Goal: Information Seeking & Learning: Check status

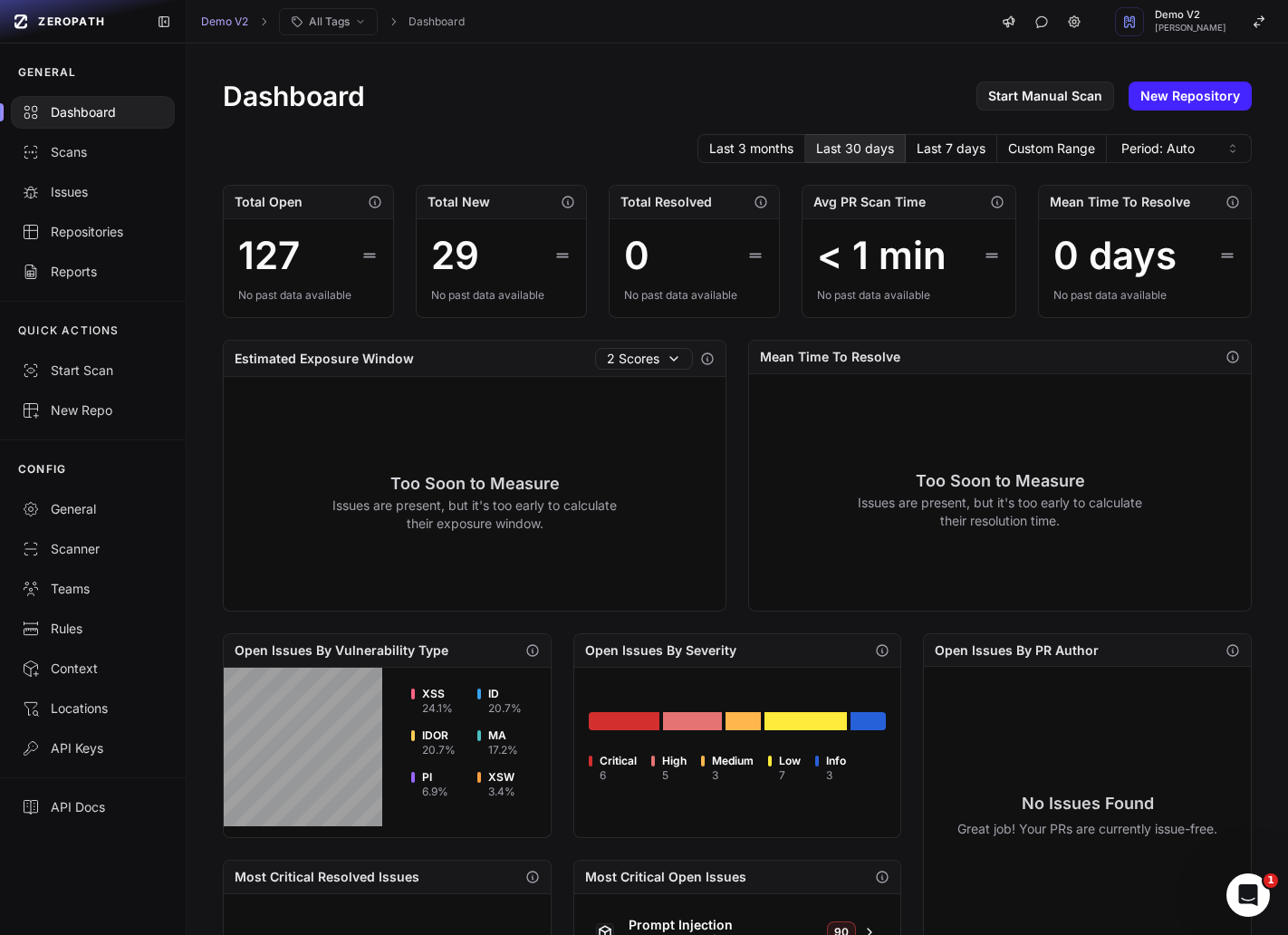
click at [483, 156] on div "Last 3 months Last 30 days Last 7 days Custom Range Period: Auto" at bounding box center [738, 148] width 1029 height 29
click at [85, 176] on link "Repositories" at bounding box center [93, 192] width 186 height 40
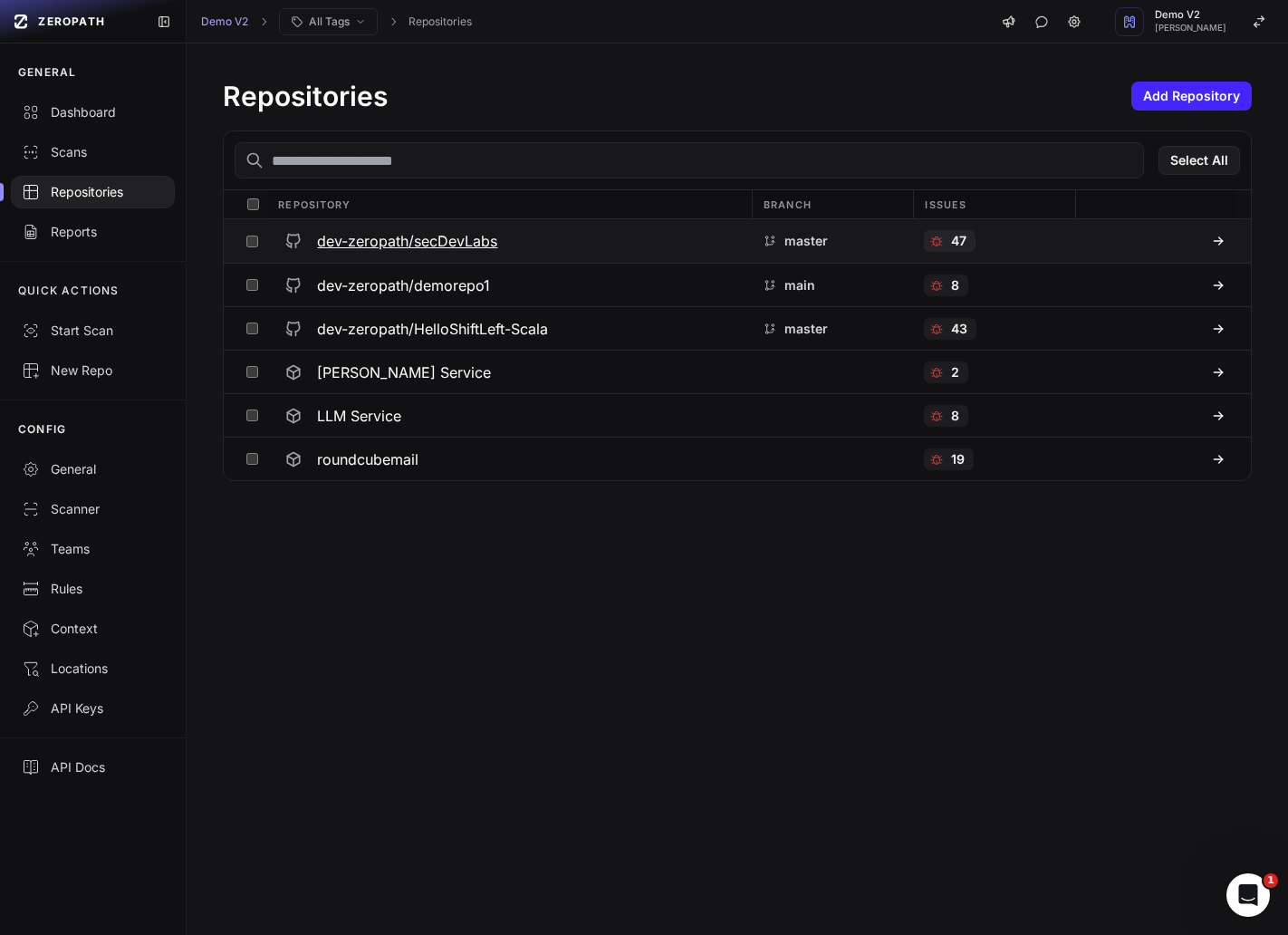
click at [430, 239] on h3 "dev-zeropath/secDevLabs" at bounding box center [407, 241] width 180 height 22
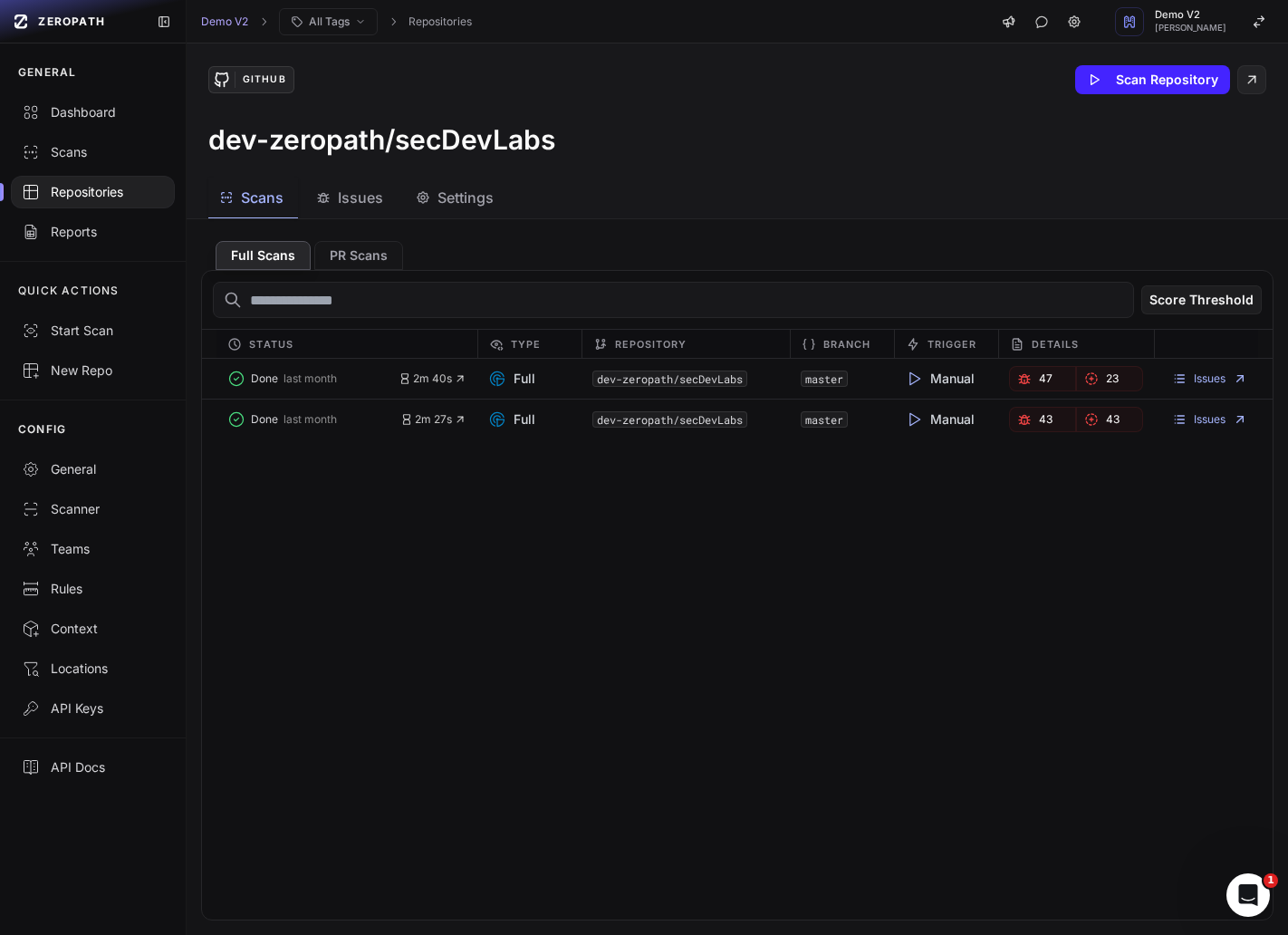
click at [405, 210] on button "Issues" at bounding box center [457, 197] width 104 height 41
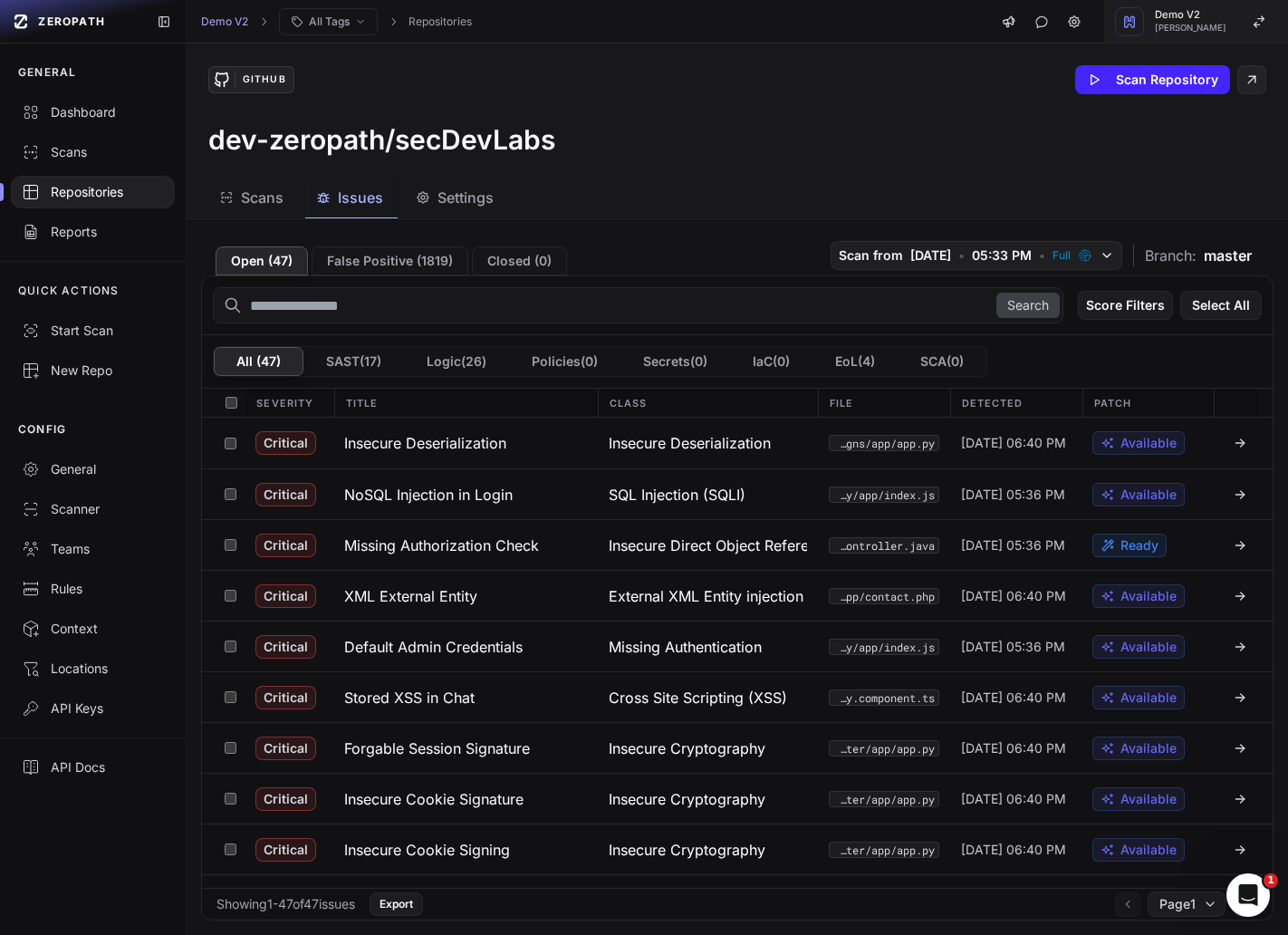
click at [1217, 6] on button "Demo V2 Etienne Lunetta" at bounding box center [1195, 22] width 184 height 44
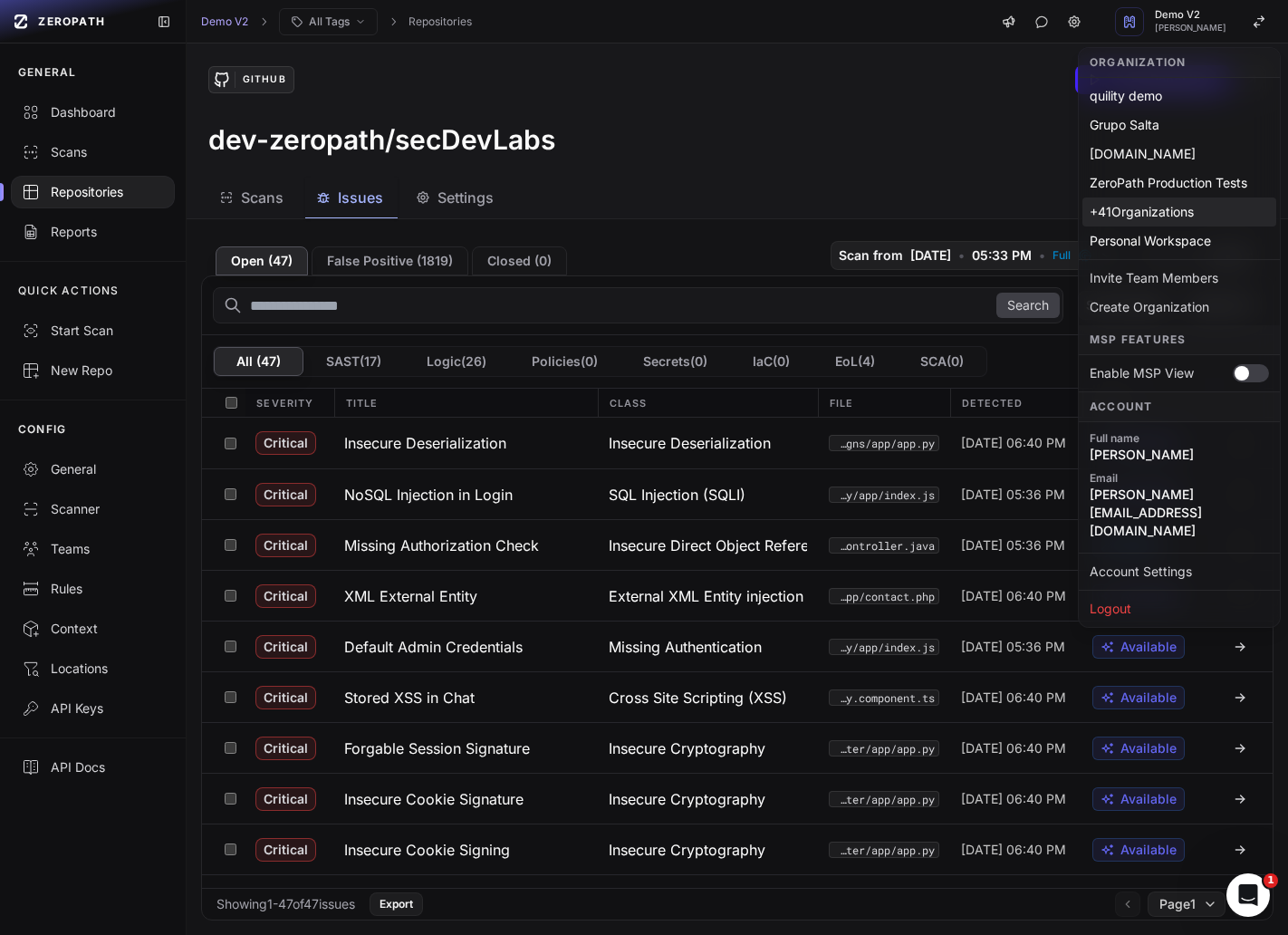
click at [1163, 218] on div "+ 41 Organizations" at bounding box center [1180, 211] width 194 height 29
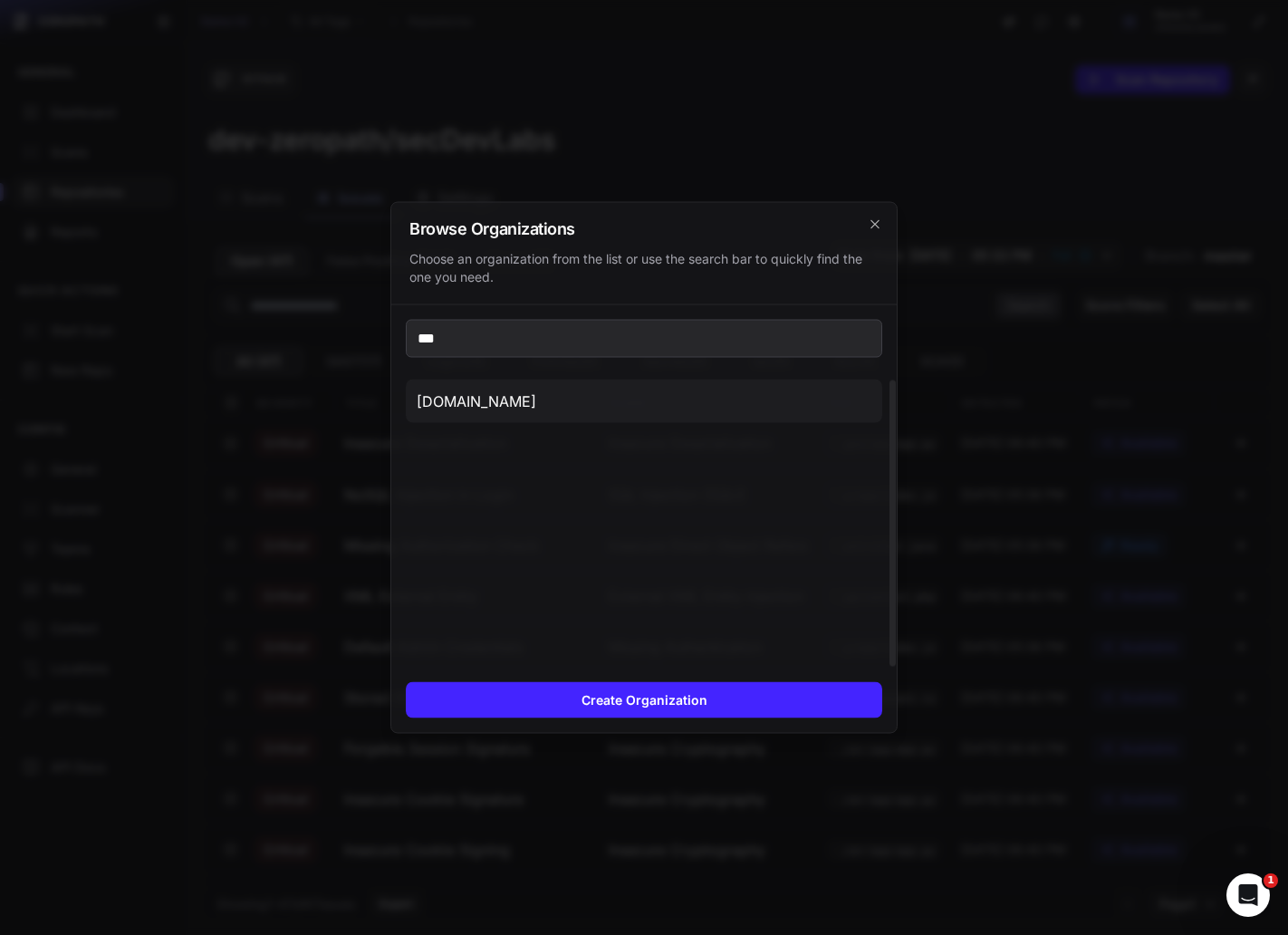
type input "***"
click at [514, 424] on div "[DOMAIN_NAME]" at bounding box center [644, 523] width 477 height 288
click at [505, 415] on button "[DOMAIN_NAME]" at bounding box center [644, 401] width 477 height 44
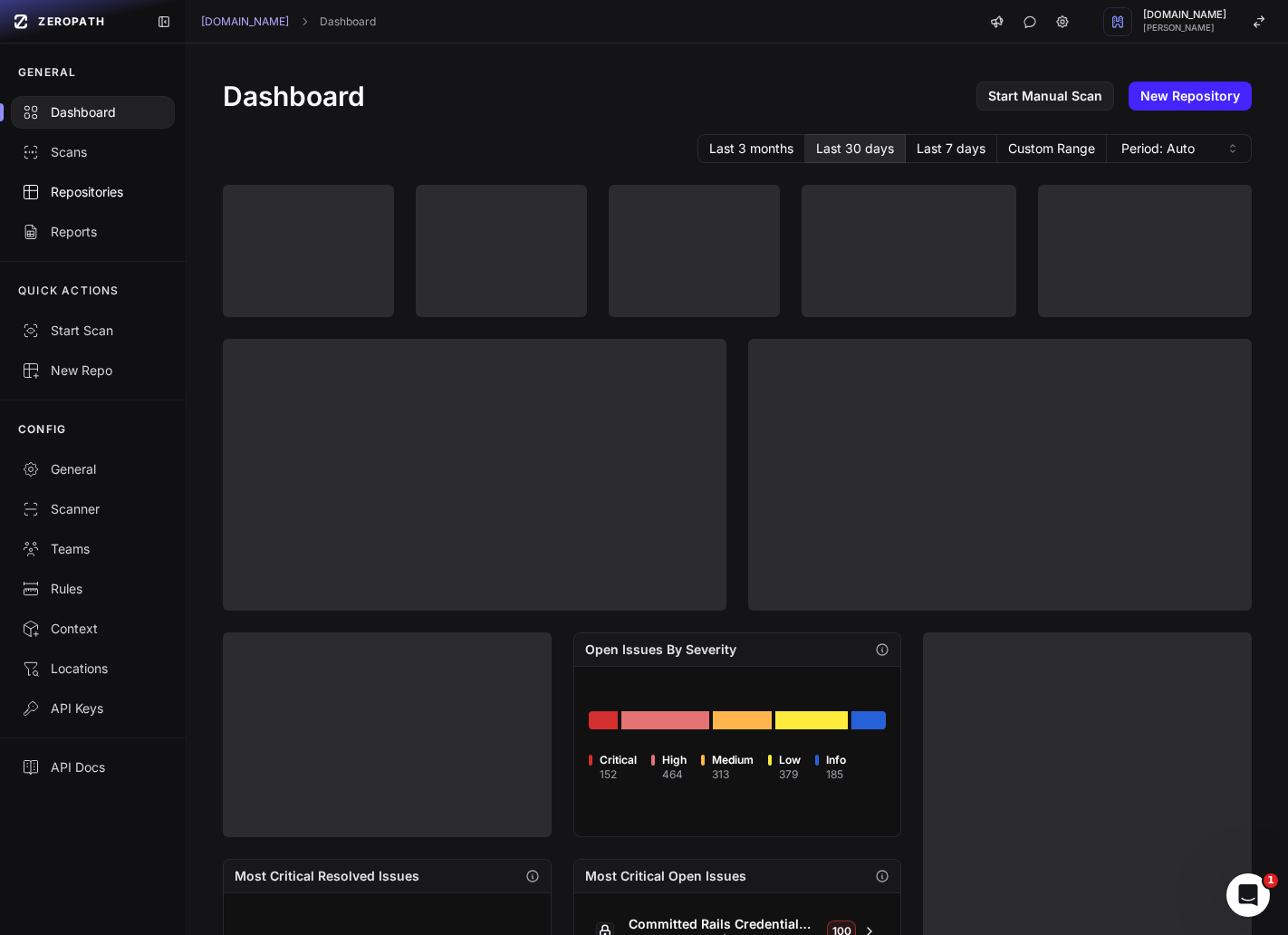
click at [78, 196] on div "Repositories" at bounding box center [93, 192] width 142 height 18
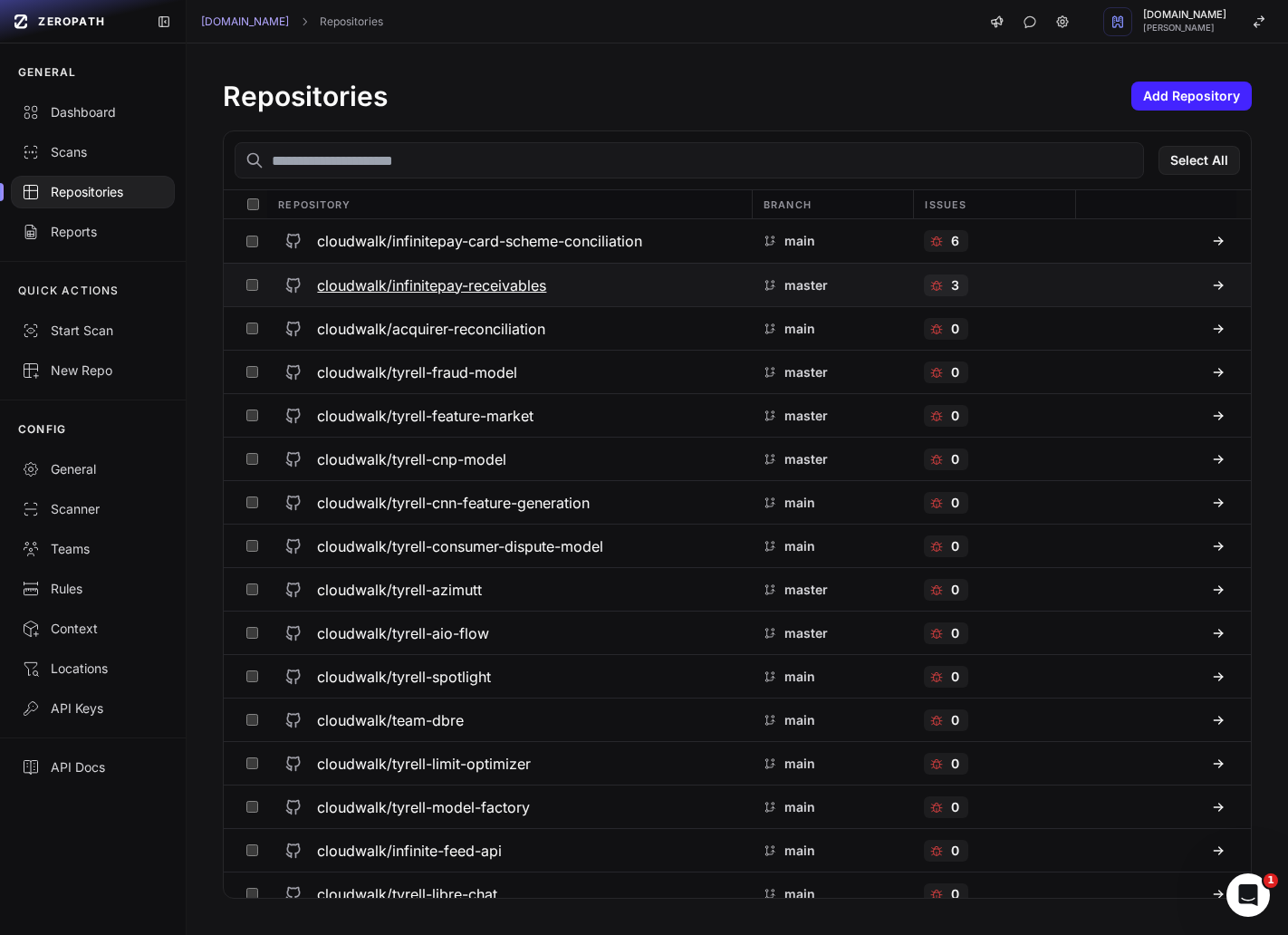
click at [525, 284] on h3 "cloudwalk/infinitepay-receivables" at bounding box center [432, 286] width 229 height 22
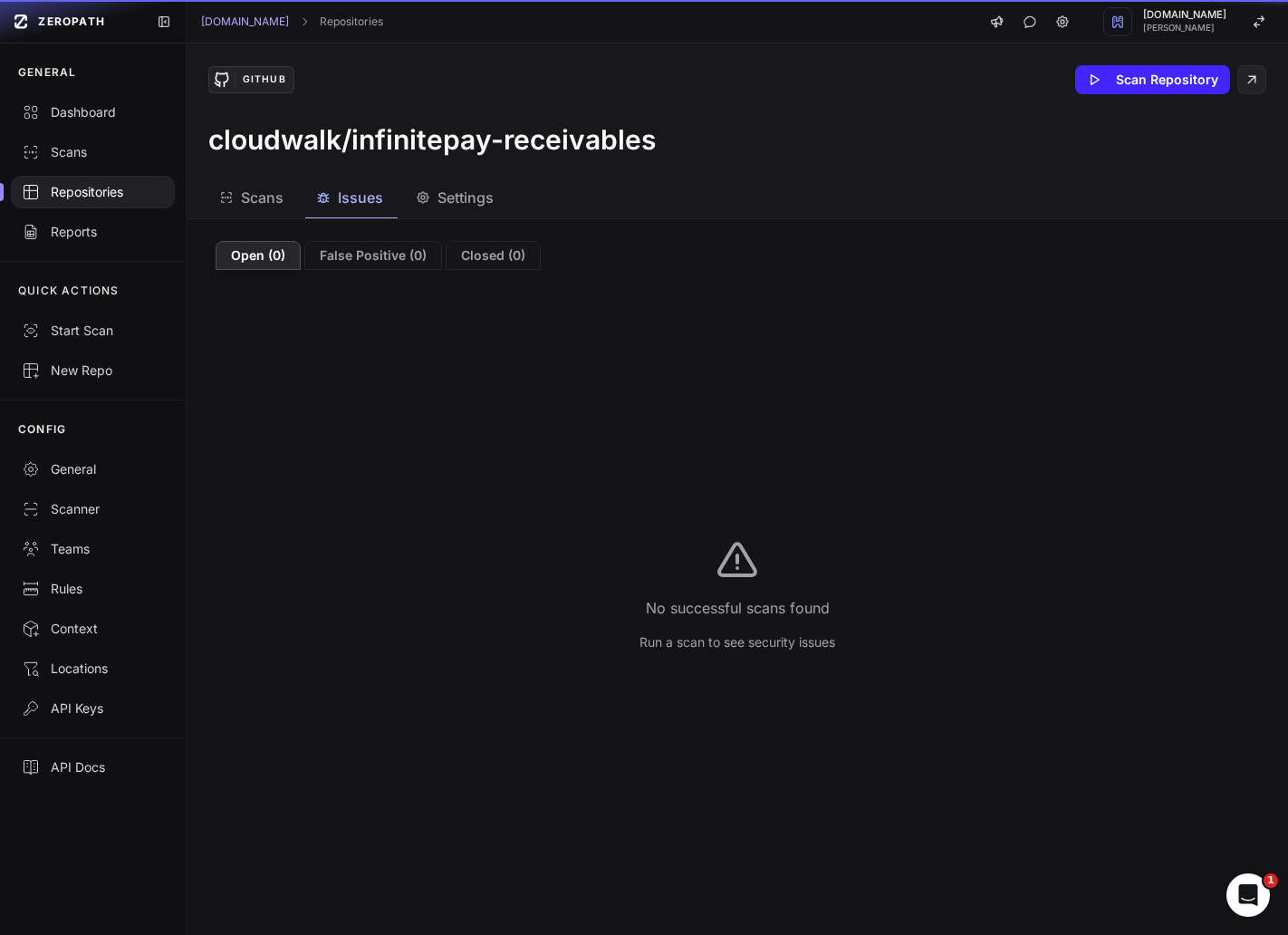
click at [328, 196] on icon "button" at bounding box center [323, 197] width 15 height 15
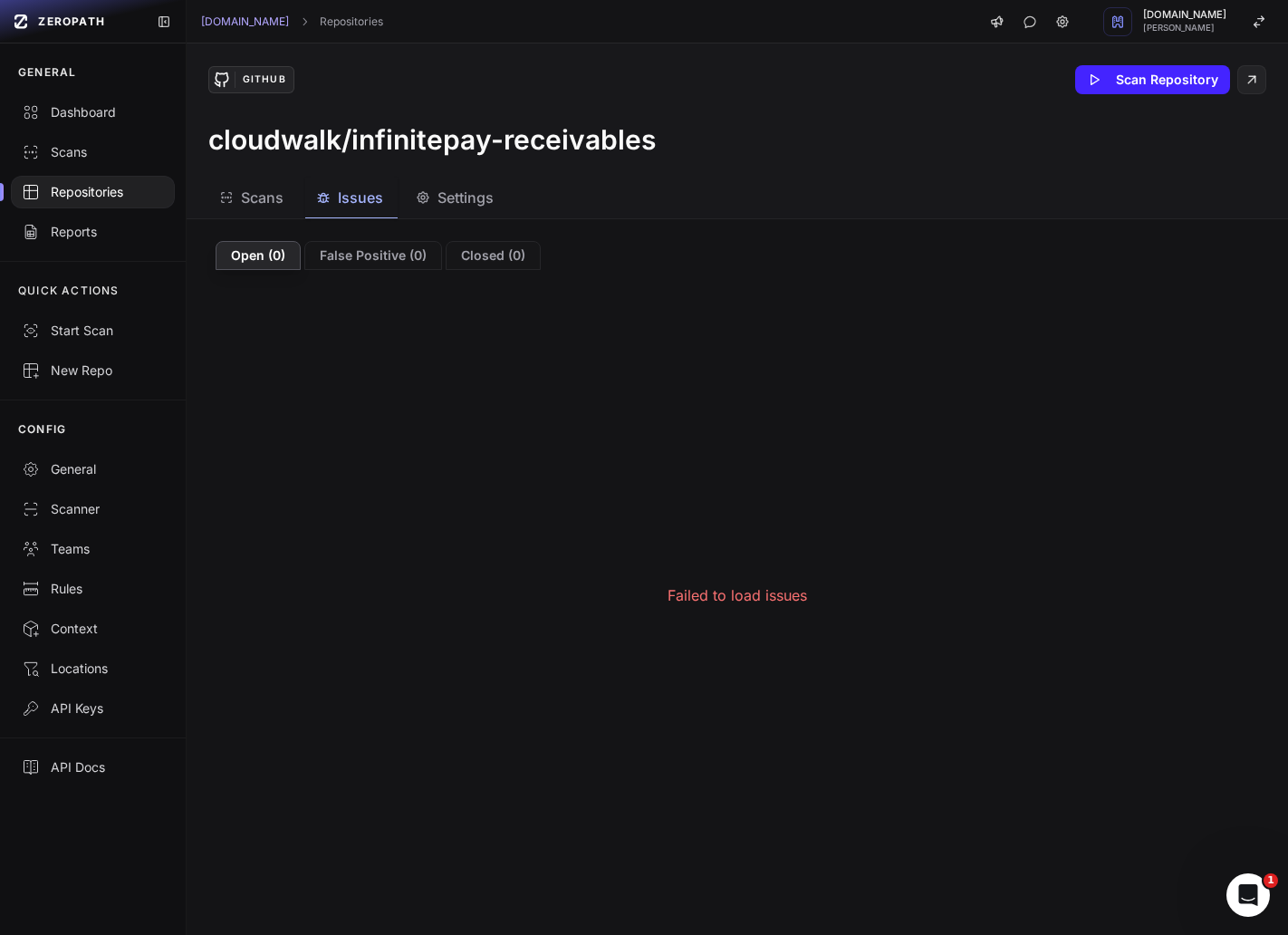
click at [100, 194] on div "Repositories" at bounding box center [93, 192] width 142 height 18
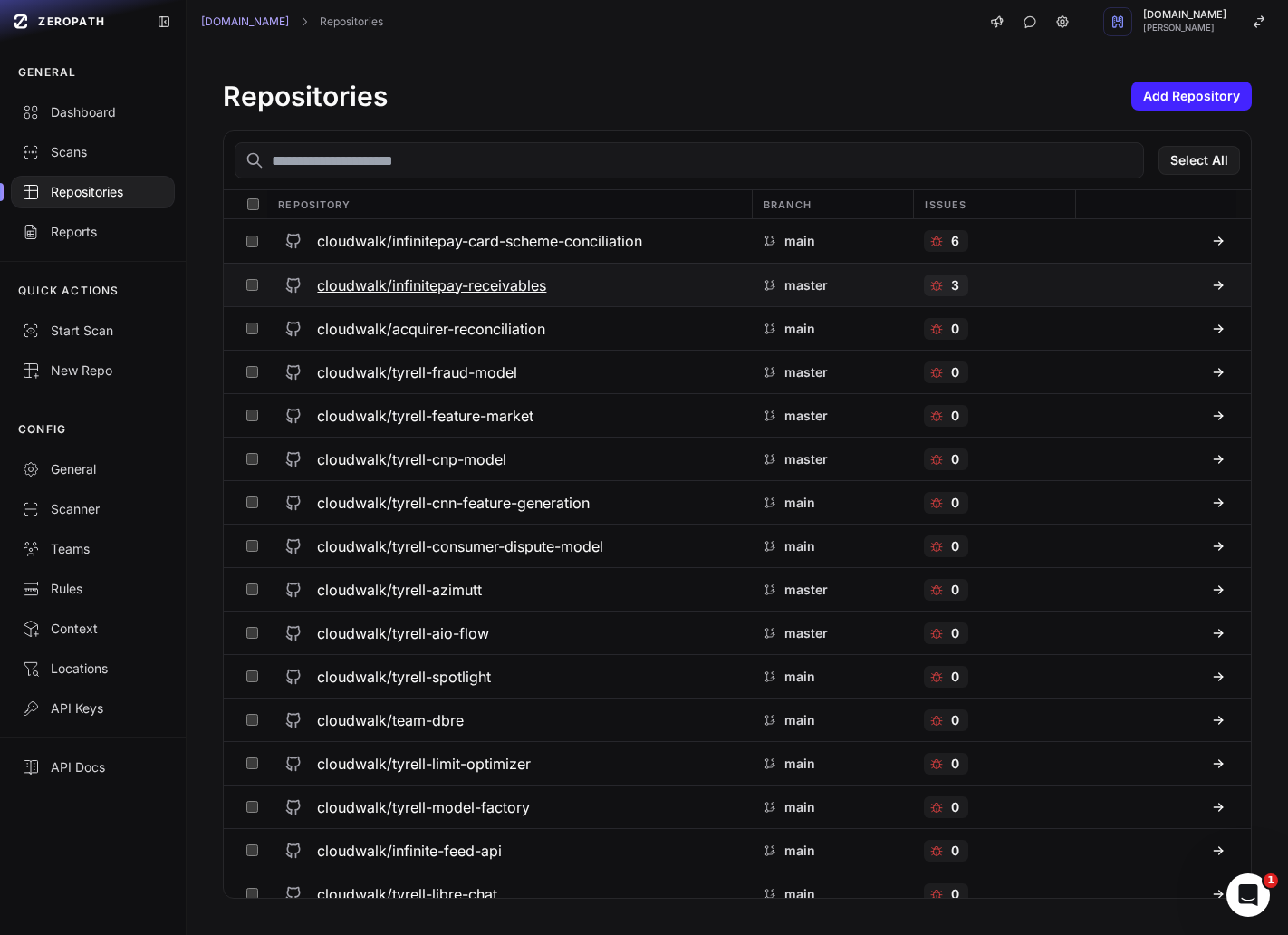
click at [461, 282] on h3 "cloudwalk/infinitepay-receivables" at bounding box center [432, 286] width 229 height 22
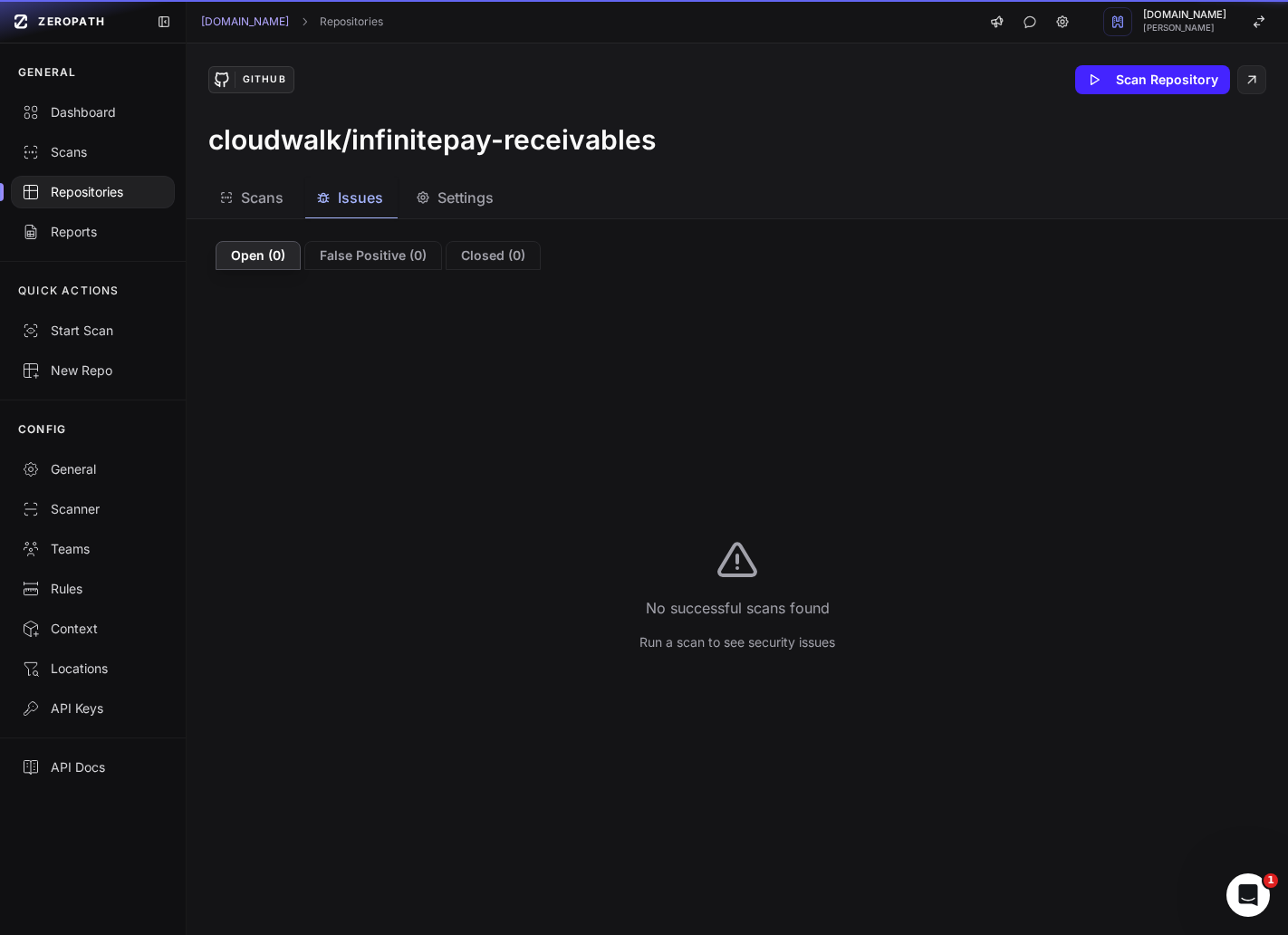
click at [367, 197] on span "Issues" at bounding box center [360, 197] width 46 height 22
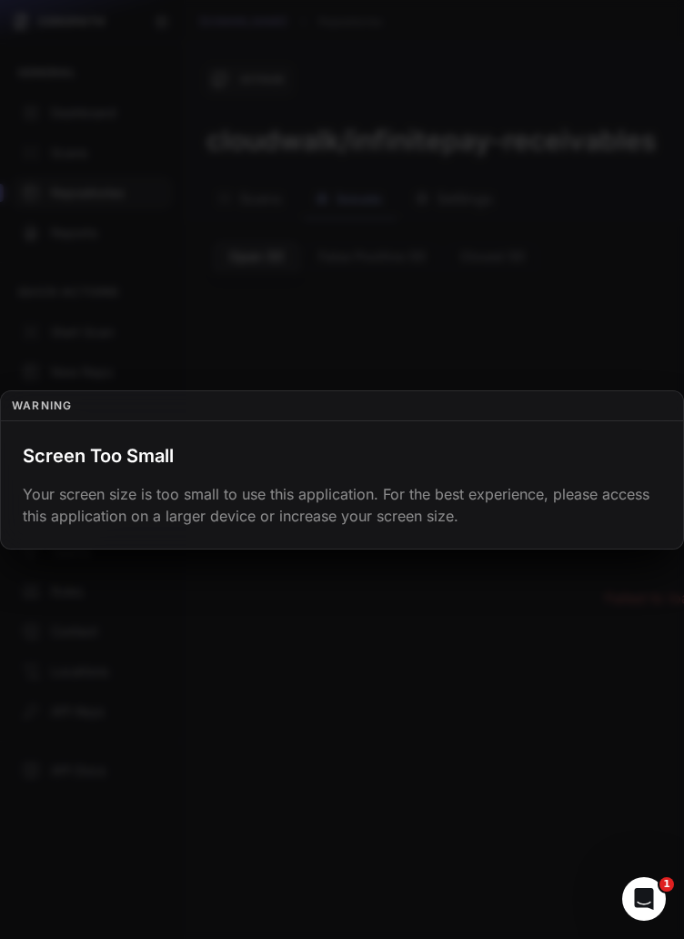
click at [578, 289] on button at bounding box center [342, 469] width 684 height 939
click at [545, 299] on button at bounding box center [342, 469] width 684 height 939
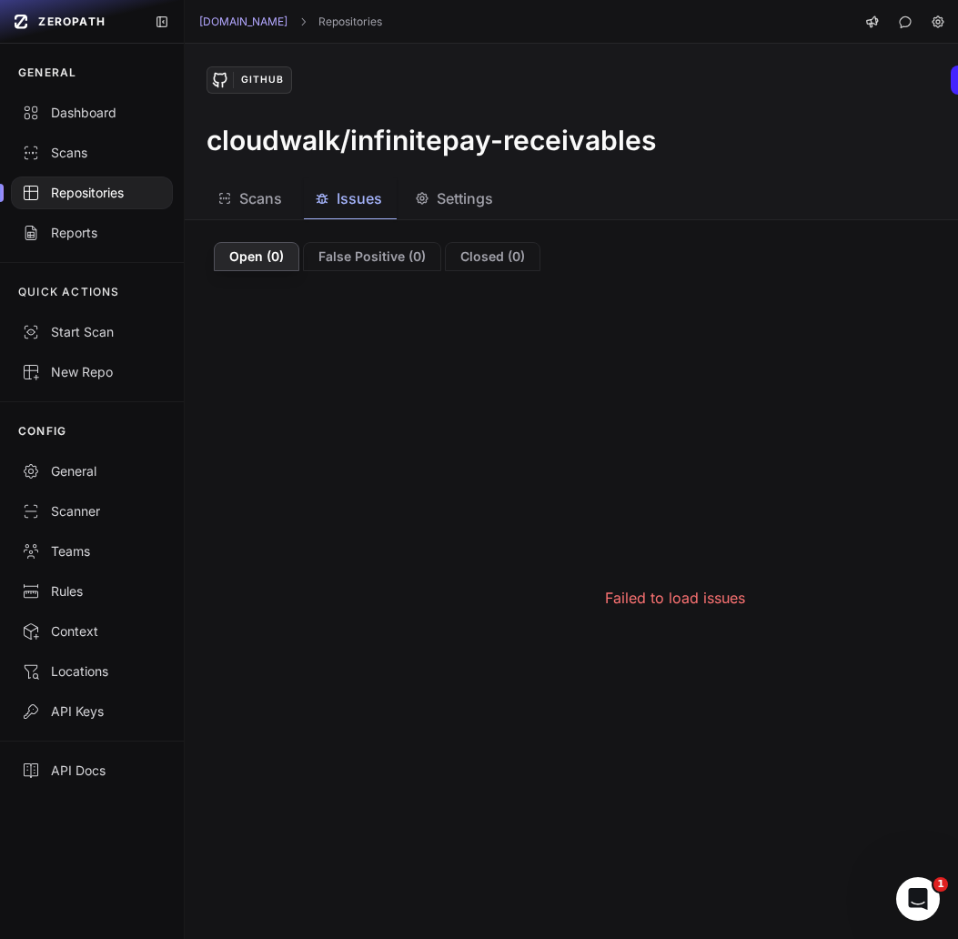
click at [816, 399] on div "Failed to load issues" at bounding box center [674, 597] width 951 height 653
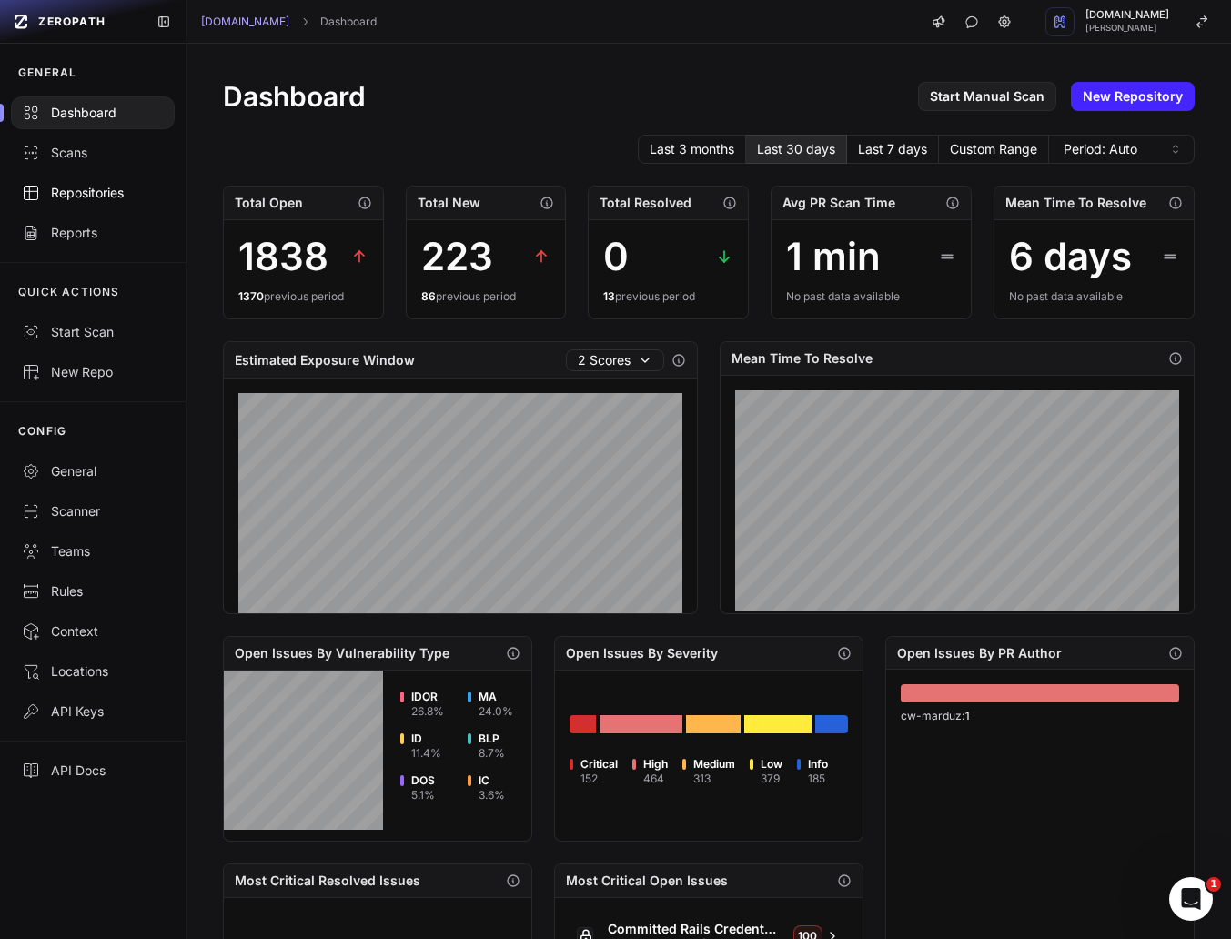
click at [98, 188] on div "Repositories" at bounding box center [93, 193] width 142 height 18
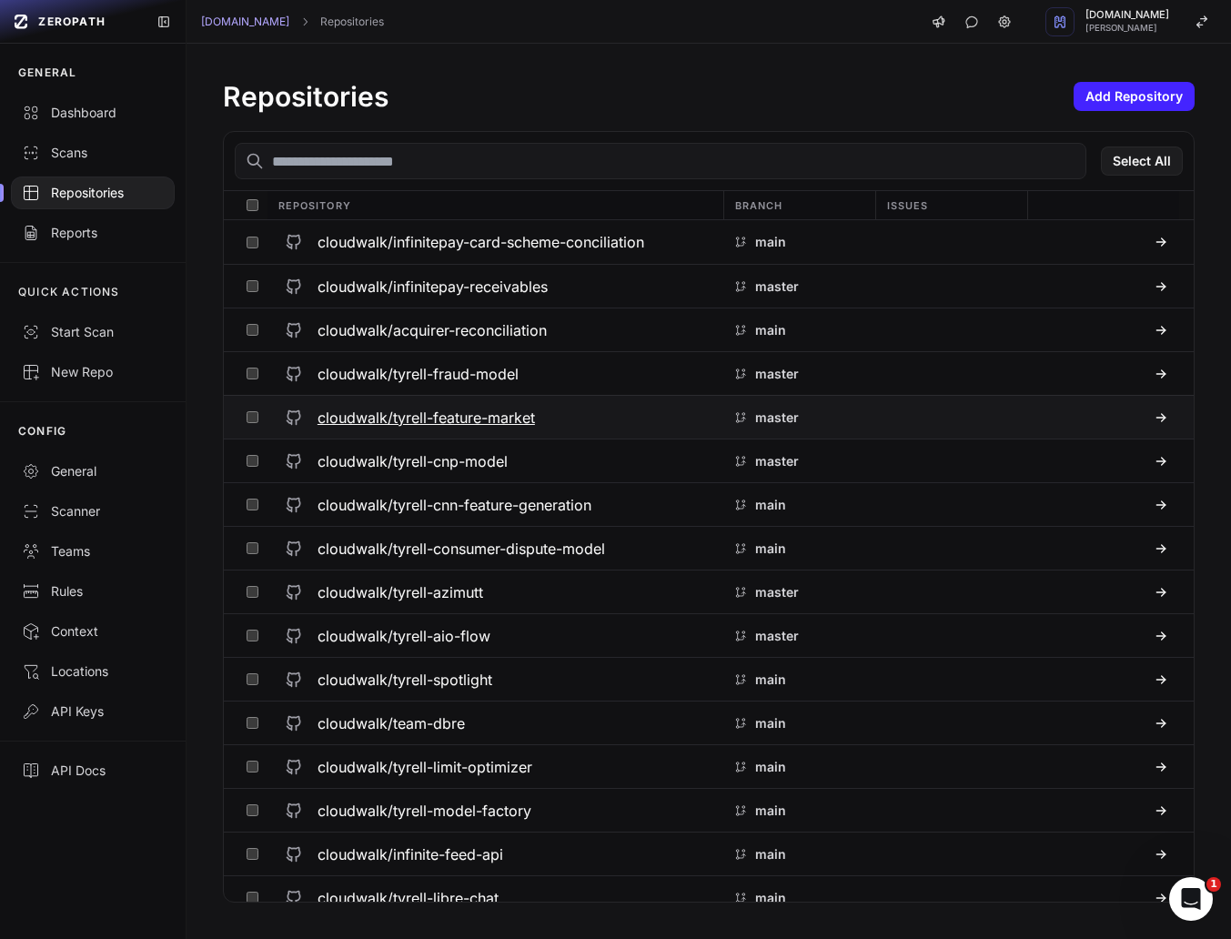
click at [447, 420] on h3 "cloudwalk/tyrell-feature-market" at bounding box center [427, 418] width 218 height 22
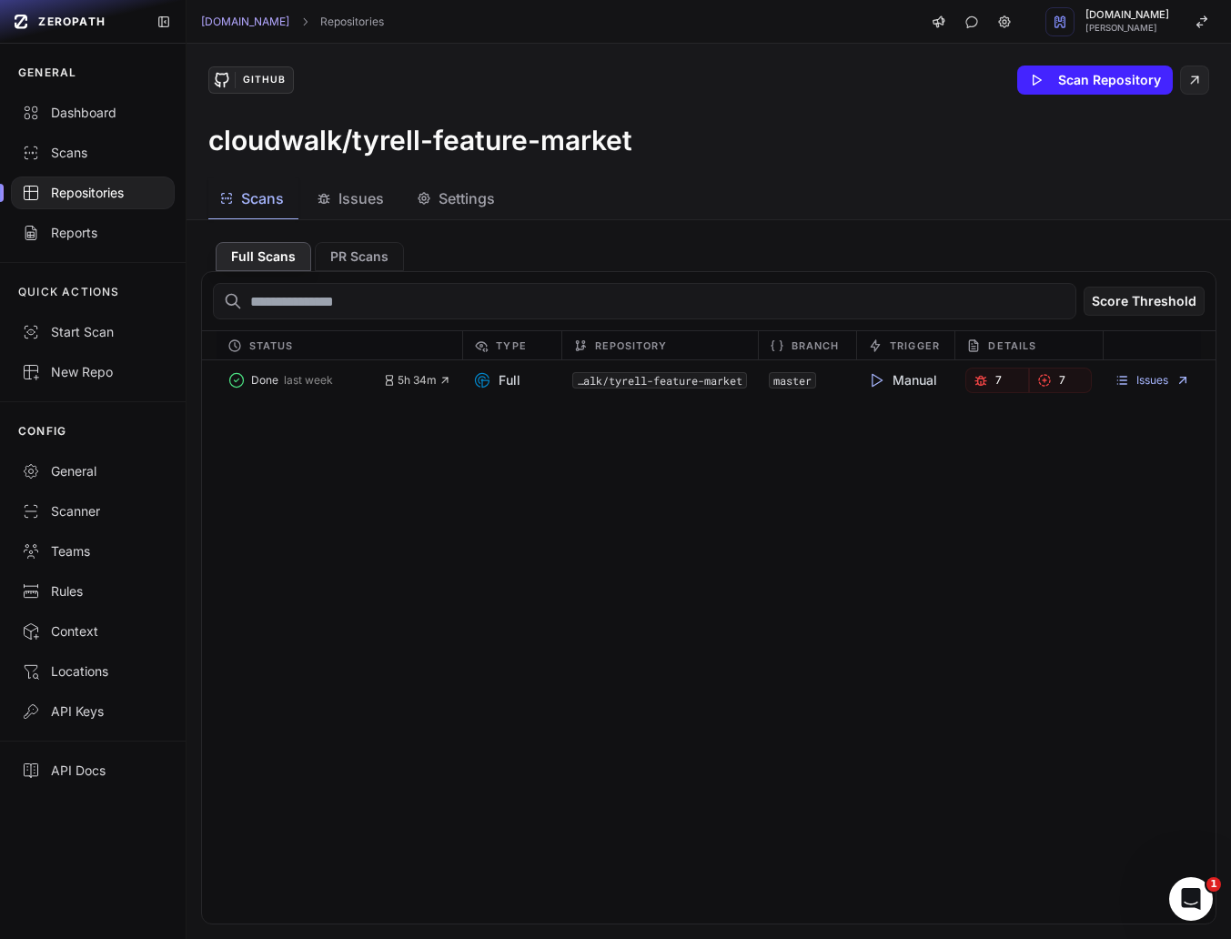
click at [359, 199] on span "Issues" at bounding box center [362, 198] width 46 height 22
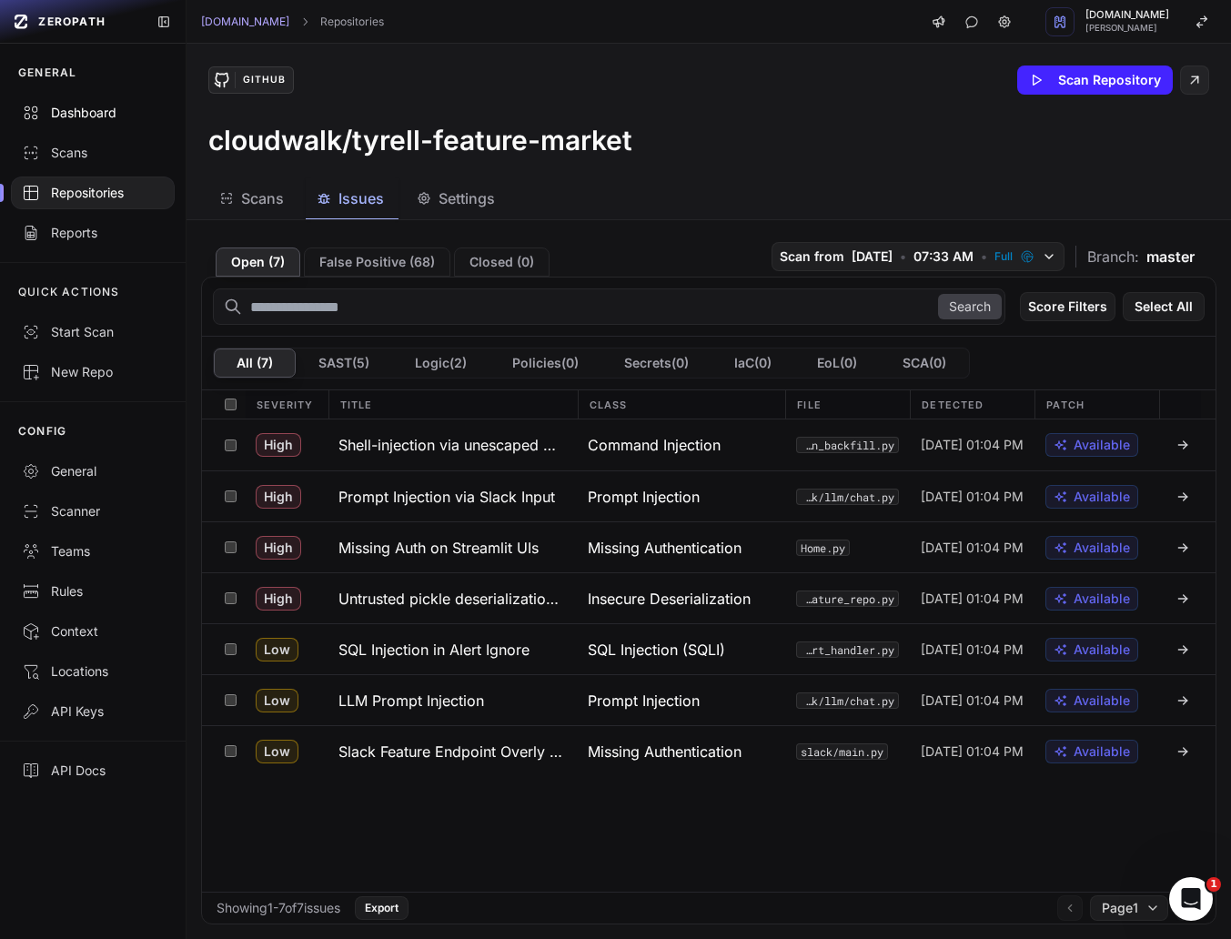
click at [92, 124] on link "Dashboard" at bounding box center [93, 113] width 186 height 40
